Goal: Task Accomplishment & Management: Manage account settings

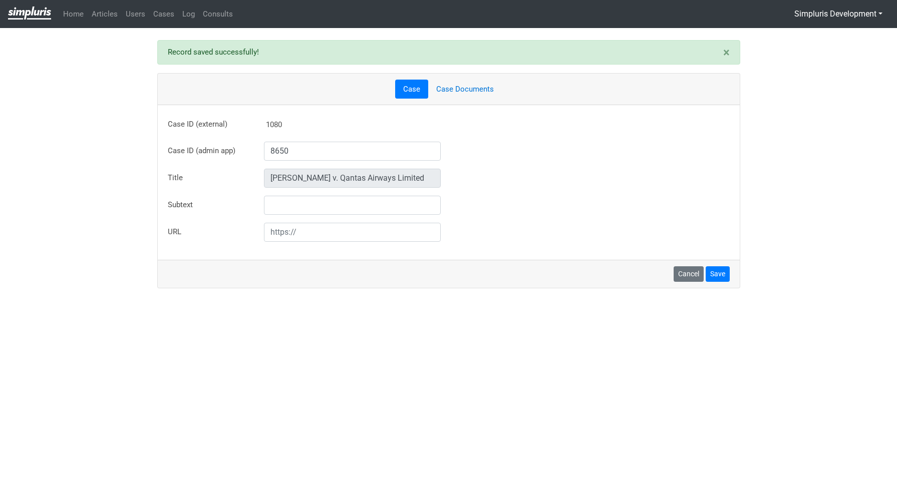
click at [405, 287] on div "Cancel Save" at bounding box center [449, 274] width 582 height 28
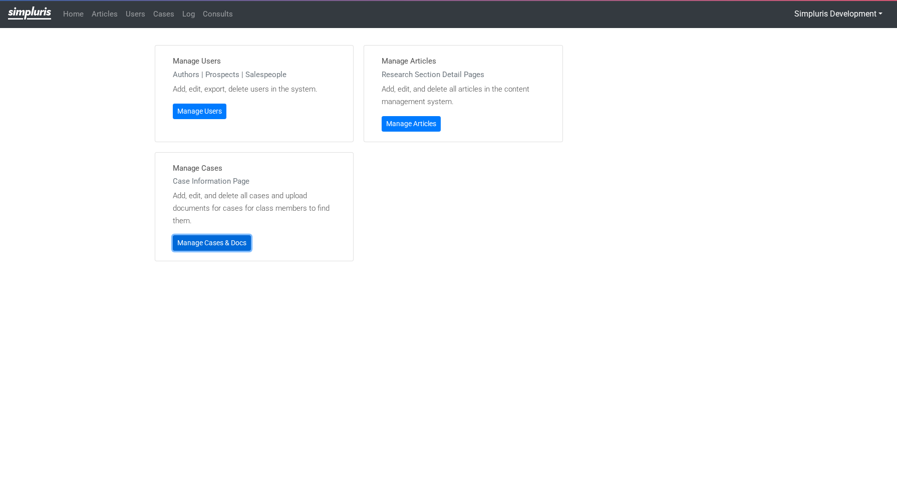
click at [233, 247] on link "Manage Cases & Docs" at bounding box center [212, 243] width 78 height 16
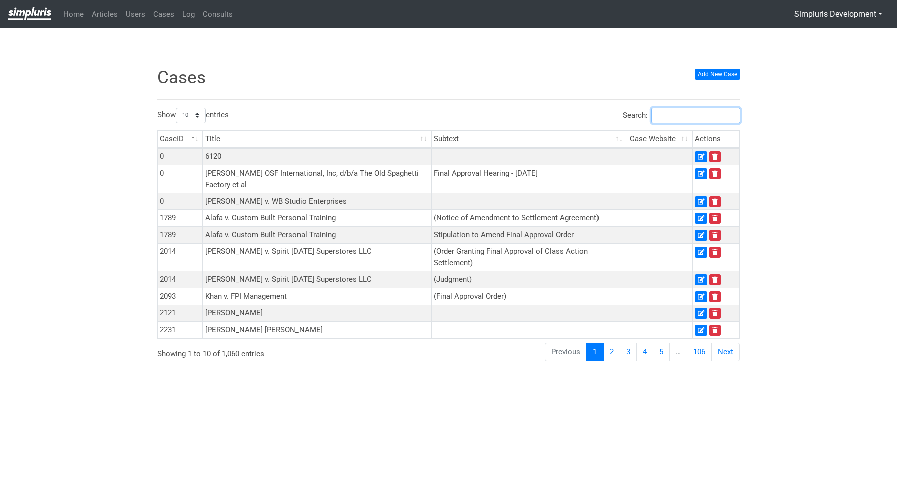
click at [705, 119] on input "Search:" at bounding box center [695, 116] width 89 height 16
click at [668, 119] on input "Search:" at bounding box center [695, 116] width 89 height 16
paste input "8769"
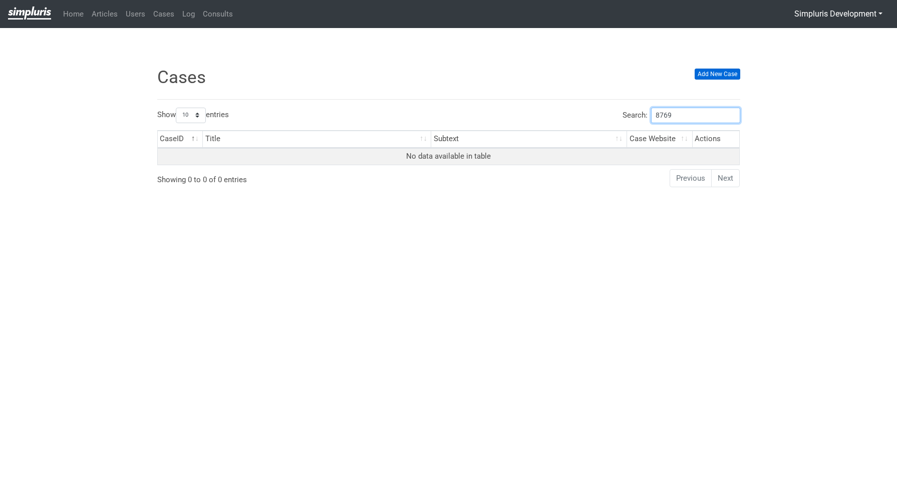
type input "8769"
click at [720, 74] on link "Add New Case" at bounding box center [718, 74] width 46 height 11
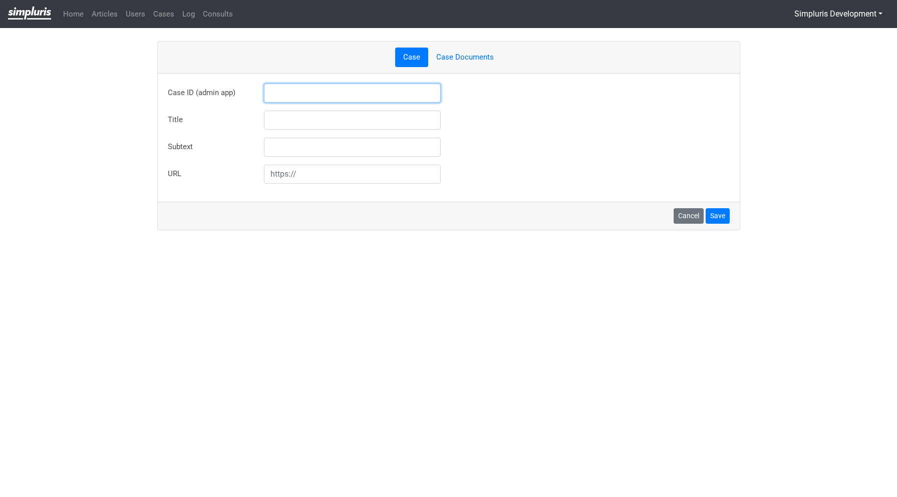
click at [334, 94] on input "text" at bounding box center [352, 93] width 177 height 19
paste input "8769"
type input "8769"
type input "[PERSON_NAME] v. Mission Ambulance, Inc."
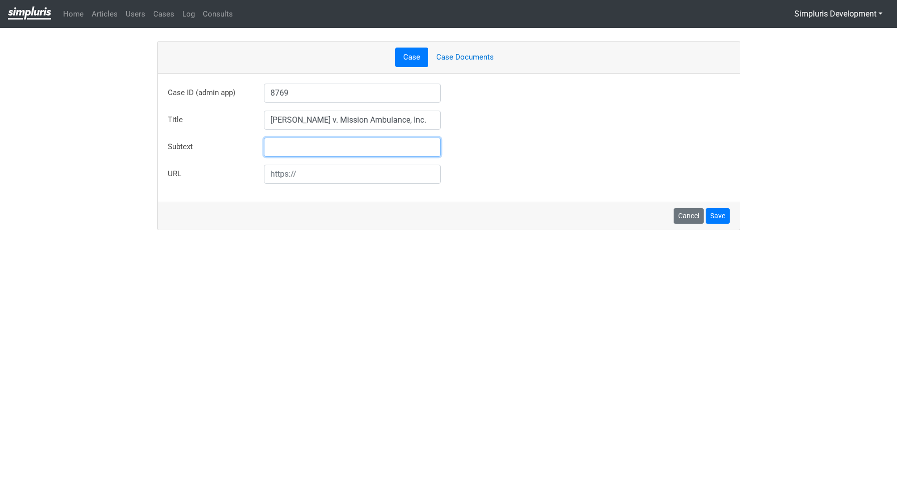
click at [489, 131] on div "Case ID (admin app) 8769 Case ID not found in admin app database. But you can e…" at bounding box center [449, 134] width 562 height 100
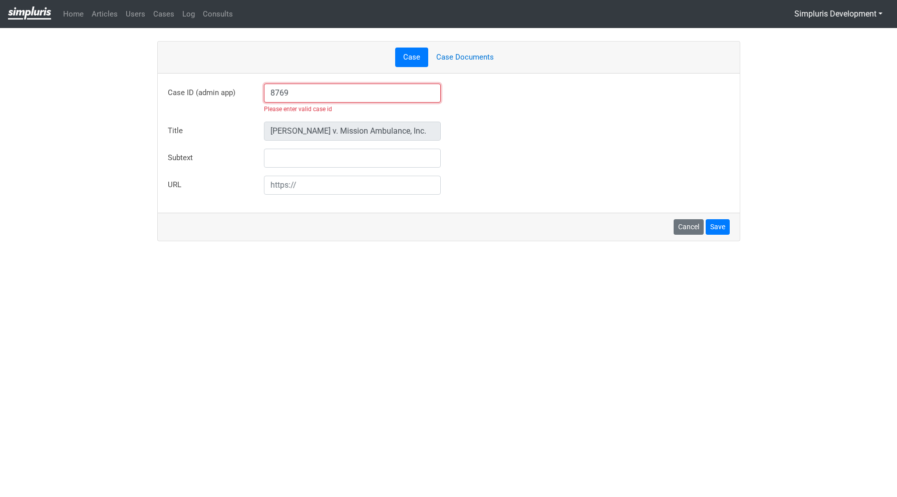
click at [323, 93] on input "8769" at bounding box center [352, 93] width 177 height 19
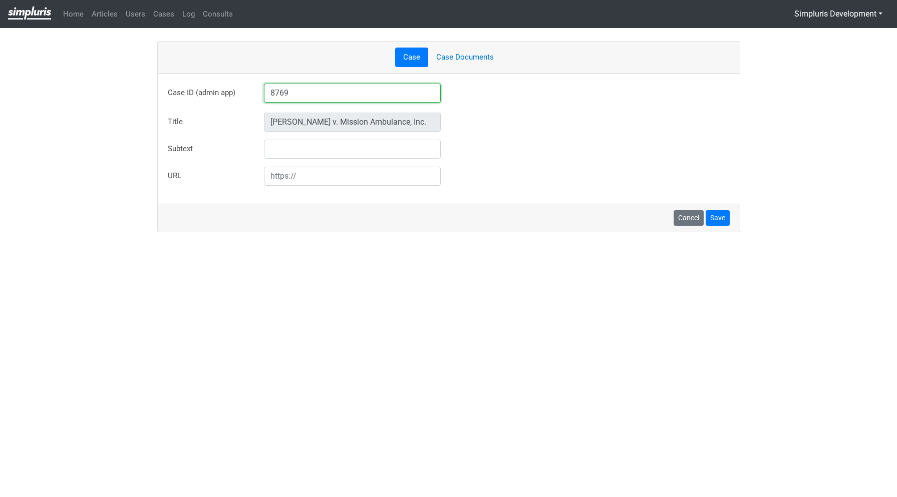
type input "8769"
click at [523, 154] on div "Subtext" at bounding box center [448, 149] width 577 height 19
click at [721, 220] on button "Save" at bounding box center [718, 218] width 24 height 16
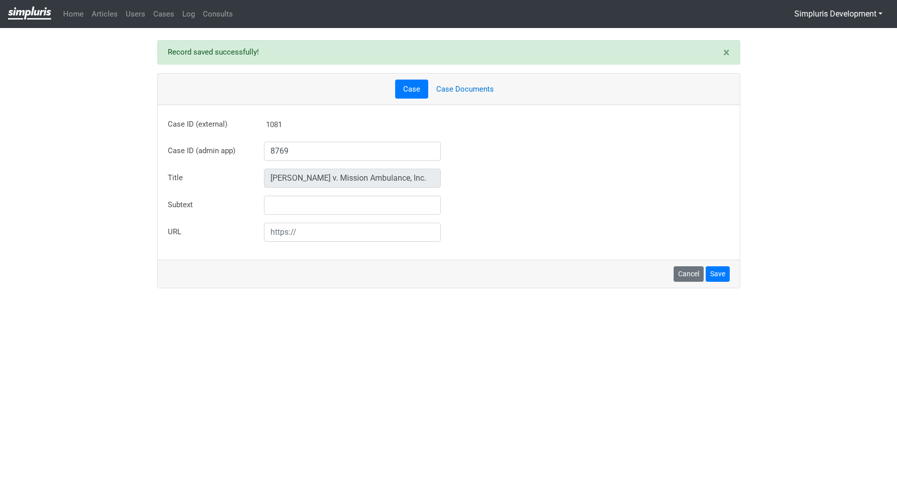
click at [479, 92] on link "Case Documents" at bounding box center [465, 90] width 74 height 20
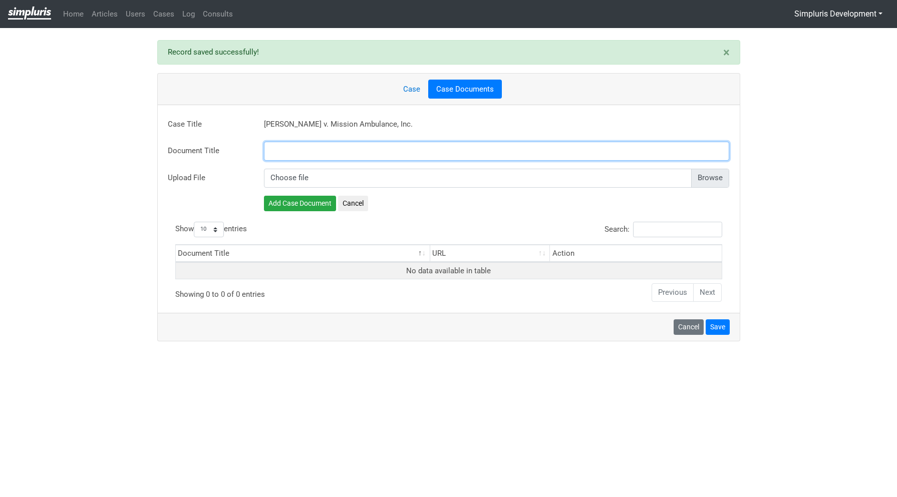
click at [392, 149] on input "text" at bounding box center [497, 151] width 466 height 19
paste input "Preliminary Approval Order"
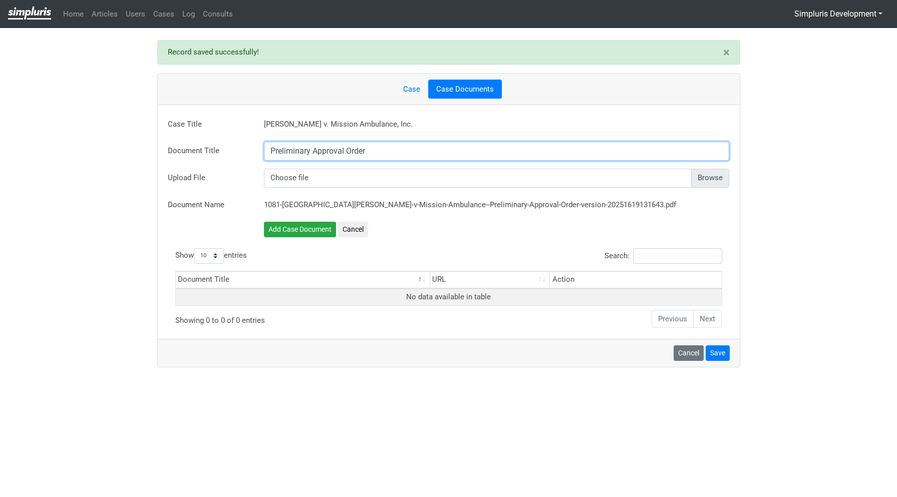
type input "Preliminary Approval Order"
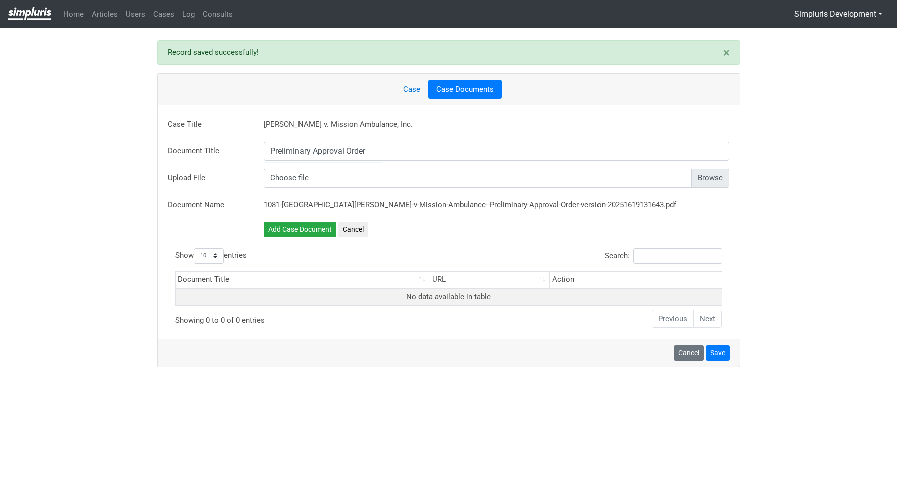
click at [722, 180] on input "file" at bounding box center [497, 178] width 466 height 19
click at [685, 350] on link "Cancel" at bounding box center [689, 356] width 30 height 16
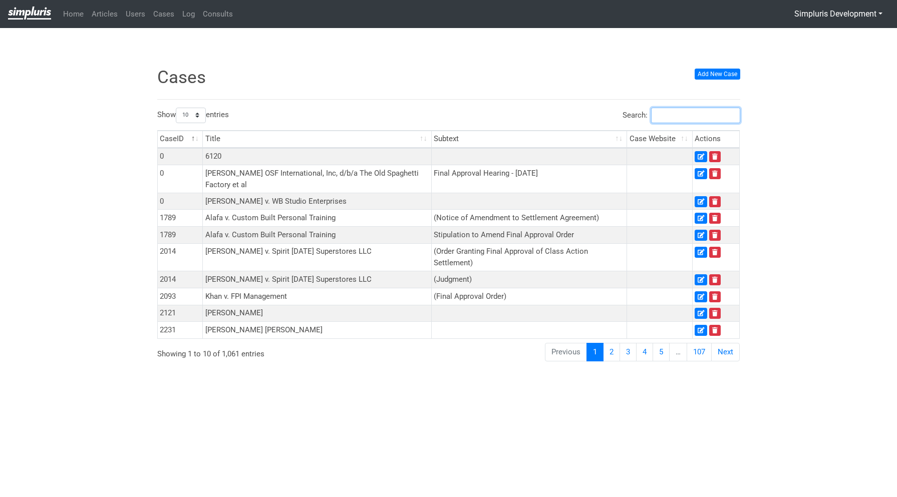
click at [716, 119] on input "Search:" at bounding box center [695, 116] width 89 height 16
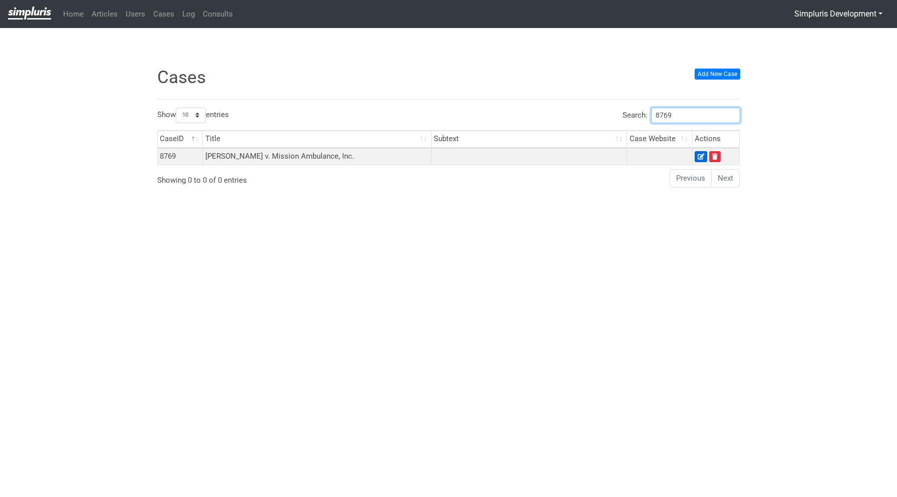
type input "8769"
click at [702, 156] on icon at bounding box center [701, 157] width 7 height 6
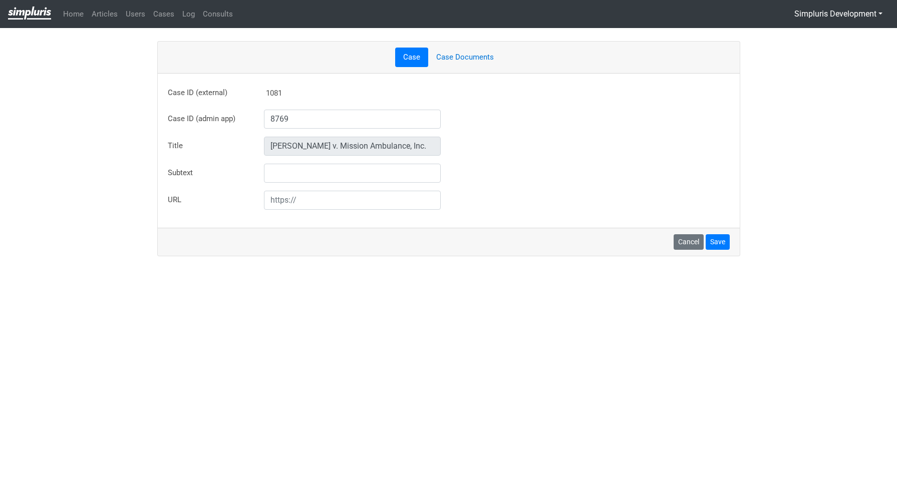
click at [470, 53] on link "Case Documents" at bounding box center [465, 58] width 74 height 20
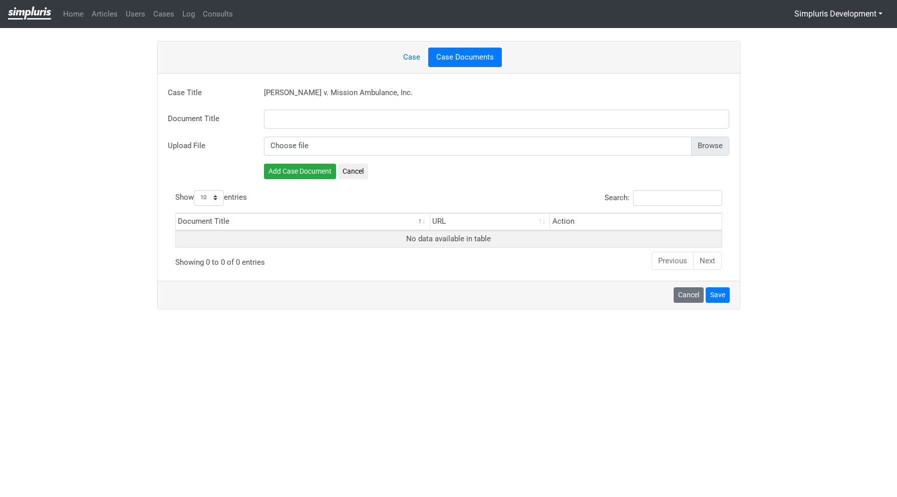
click at [718, 148] on input "file" at bounding box center [497, 146] width 466 height 19
type input "C:\fakepath\[DATE]_MO Granting MPA.pdf"
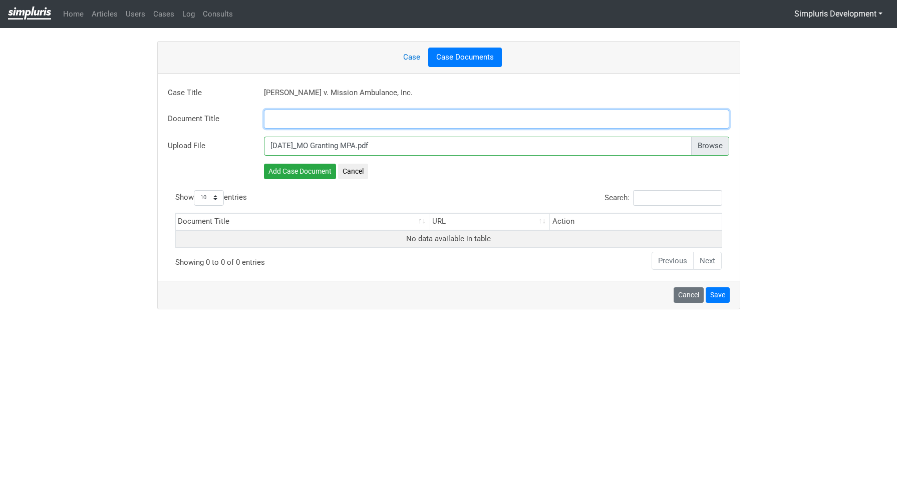
click at [380, 119] on input "text" at bounding box center [497, 119] width 466 height 19
paste input "Preliminary Approval Order"
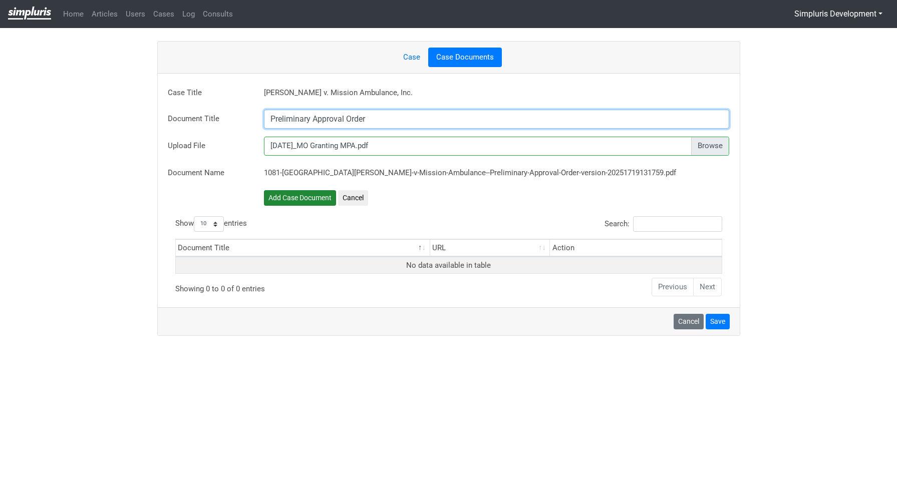
type input "Preliminary Approval Order"
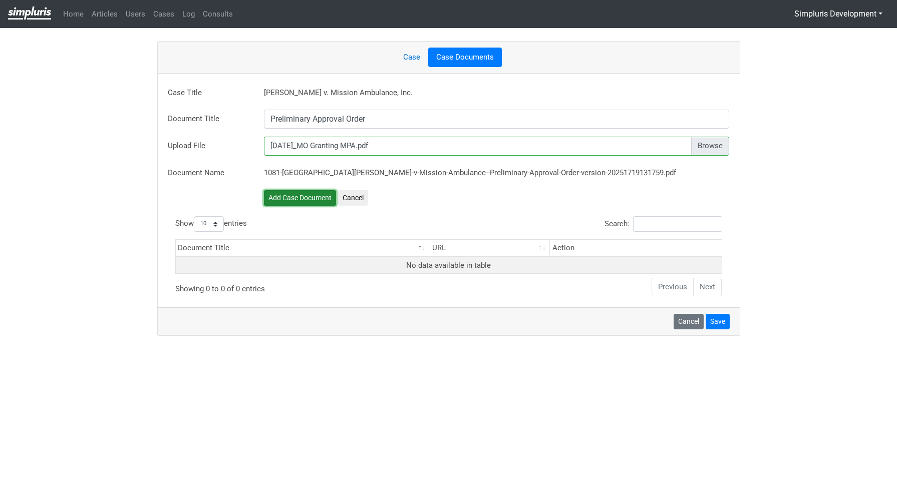
click at [307, 194] on button "Add Case Document" at bounding box center [300, 198] width 72 height 16
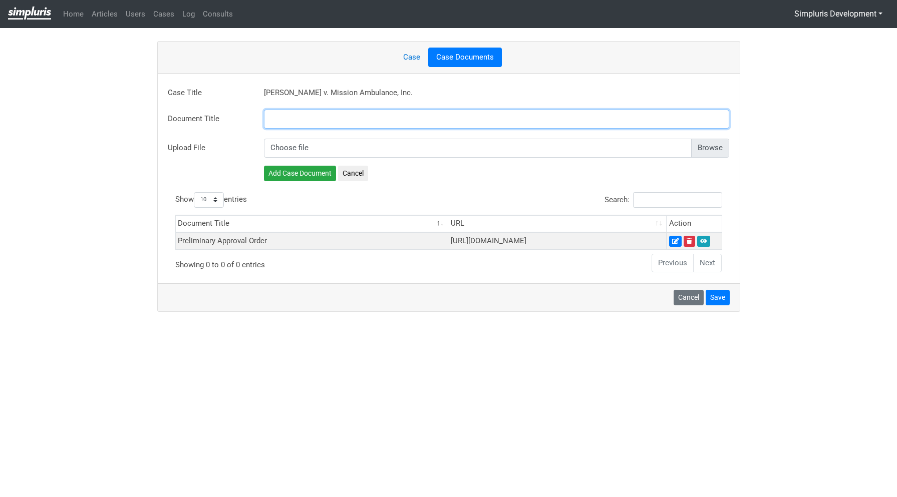
click at [315, 117] on input "text" at bounding box center [497, 119] width 466 height 19
paste input "Settlement Agreement"
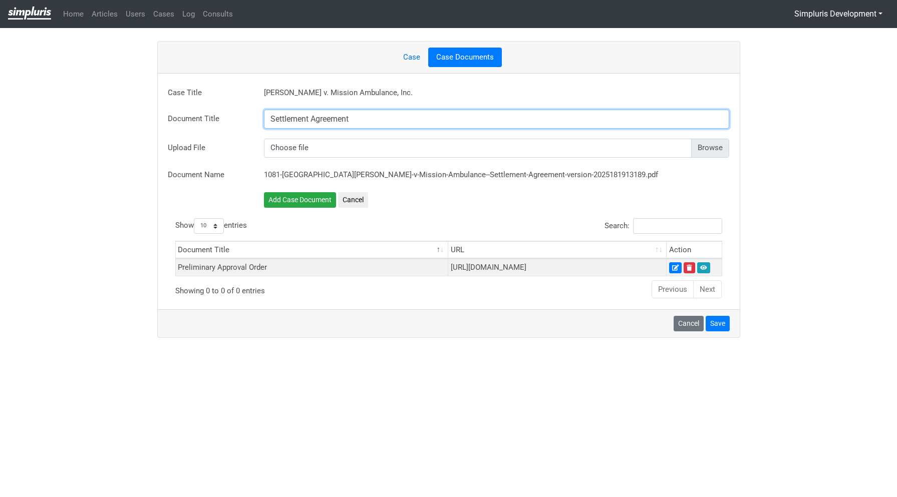
type input "Settlement Agreement"
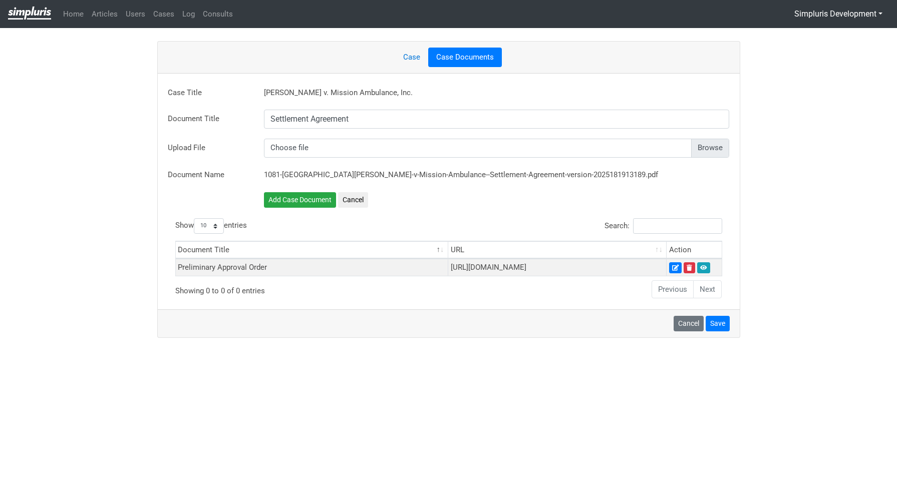
click at [716, 151] on input "file" at bounding box center [497, 148] width 466 height 19
type input "C:\fakepath\2024.10.22_Mission Ambulance_Settlement Agreement + Exhibits (fully…"
click at [292, 195] on button "Add Case Document" at bounding box center [300, 200] width 72 height 16
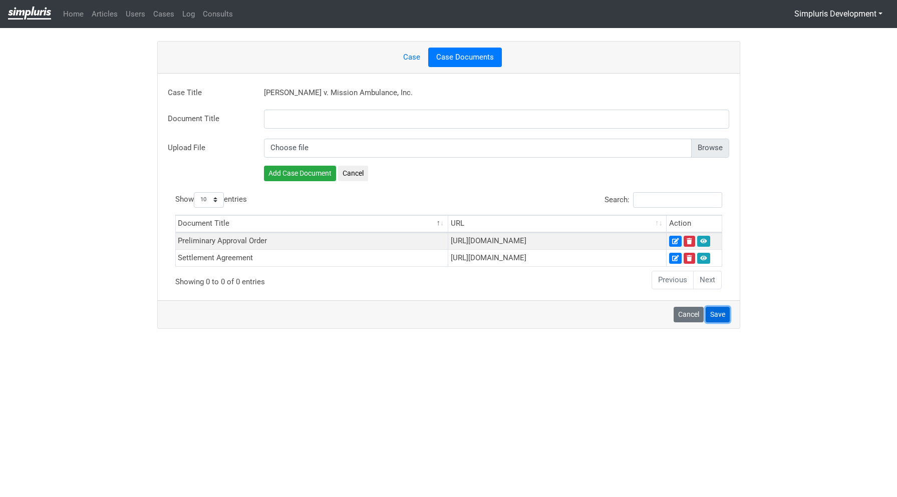
click at [720, 323] on button "Save" at bounding box center [718, 315] width 24 height 16
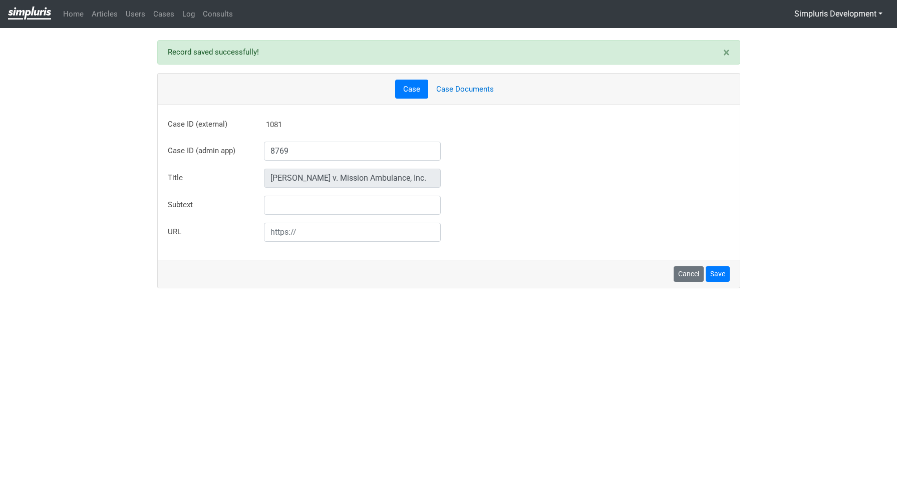
click at [289, 372] on body "Home Articles Users Cases Log Consults Simpluris Development Change Password Lo…" at bounding box center [448, 248] width 897 height 497
click at [166, 16] on link "Cases" at bounding box center [163, 15] width 29 height 20
